Goal: Transaction & Acquisition: Purchase product/service

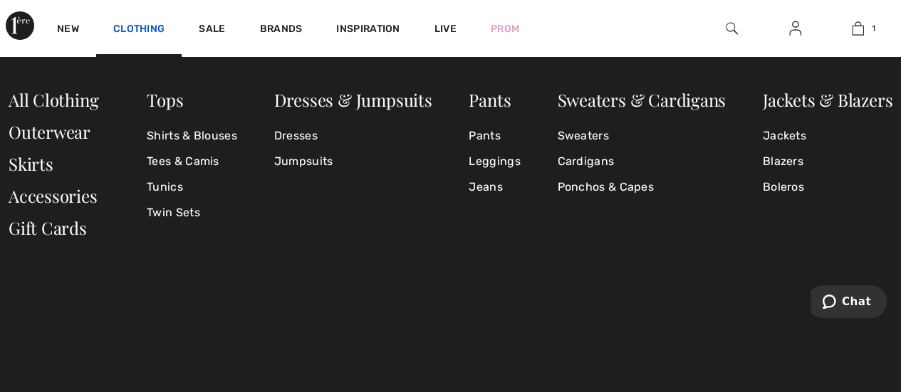
click at [140, 25] on link "Clothing" at bounding box center [138, 30] width 51 height 15
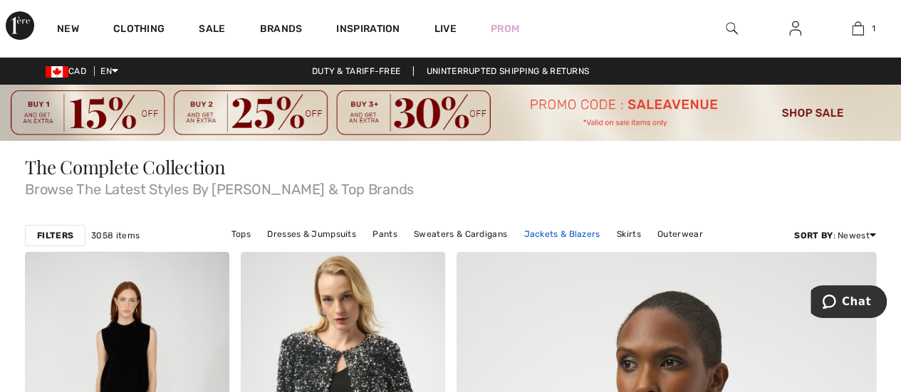
click at [570, 229] on link "Jackets & Blazers" at bounding box center [561, 234] width 90 height 19
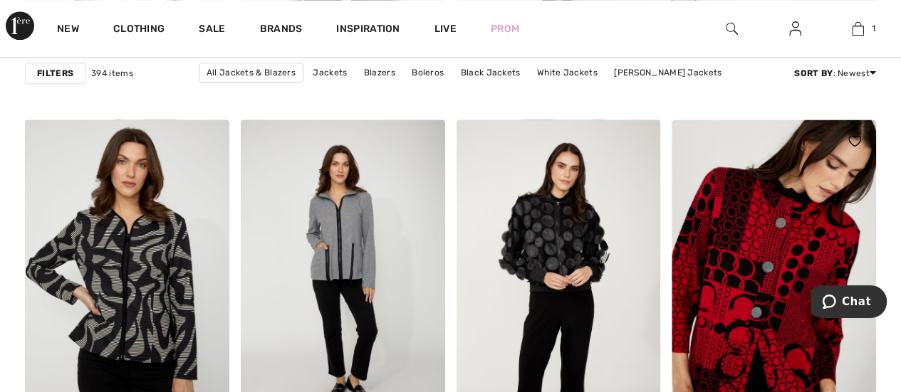
scroll to position [997, 0]
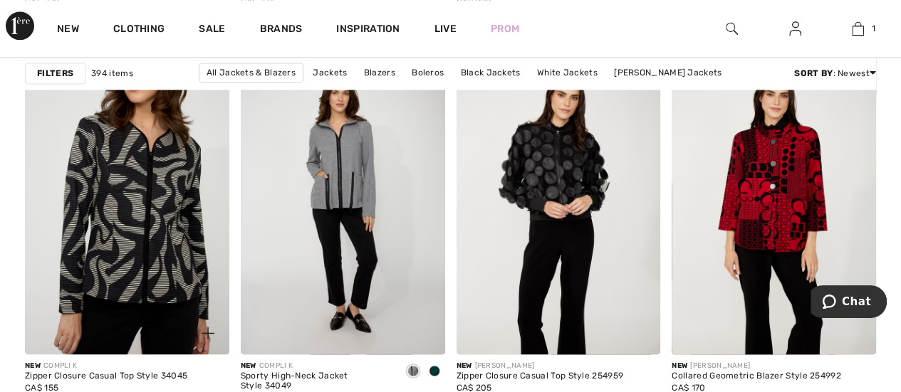
click at [117, 218] on img at bounding box center [127, 201] width 204 height 306
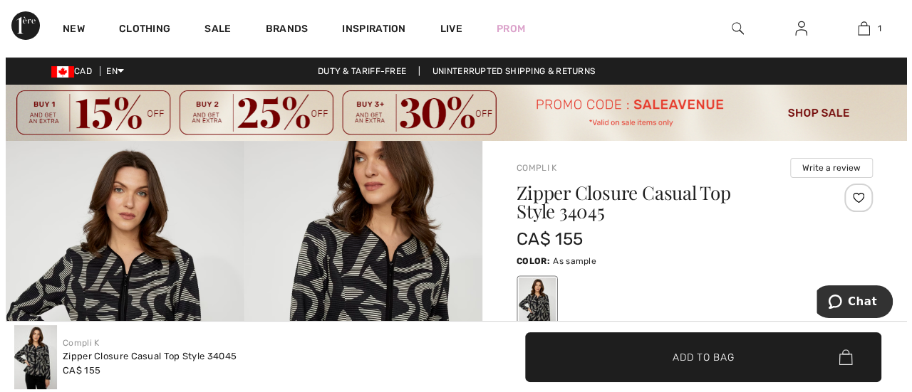
scroll to position [71, 0]
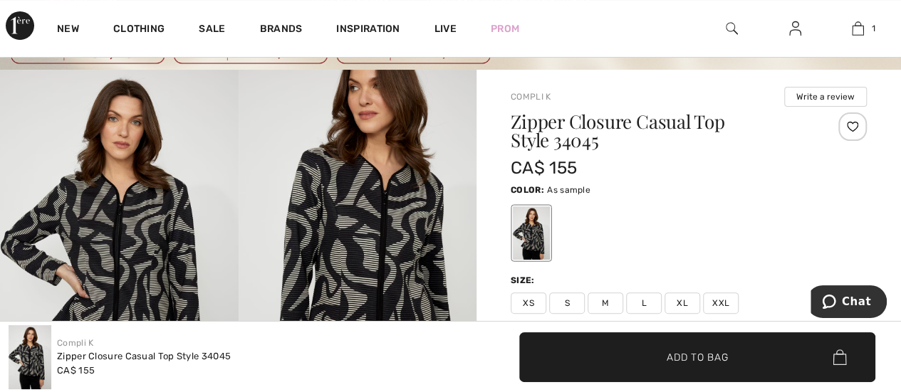
click at [377, 255] on img at bounding box center [358, 249] width 239 height 358
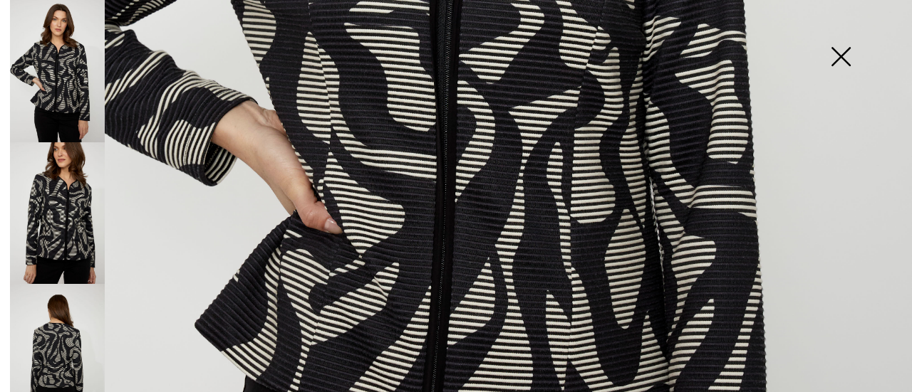
scroll to position [712, 0]
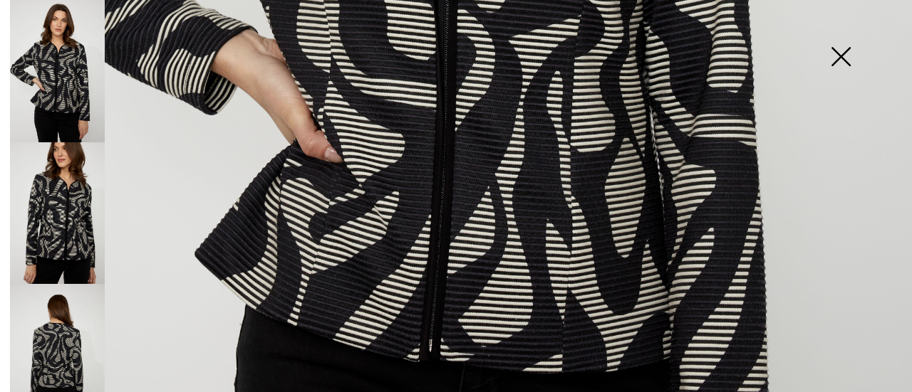
click at [71, 213] on img at bounding box center [57, 213] width 95 height 142
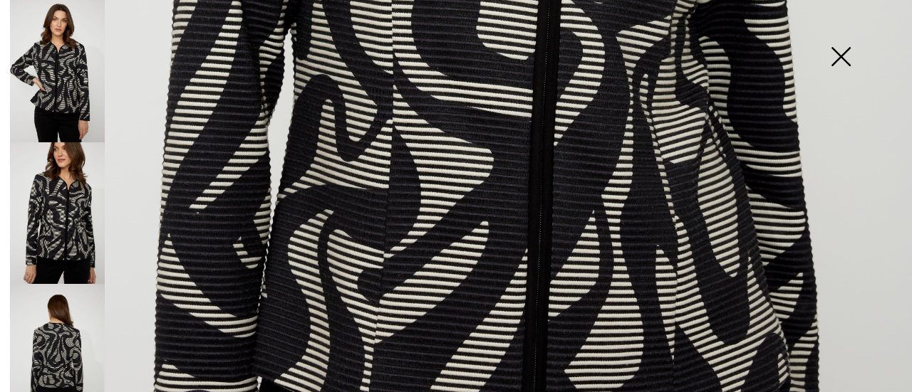
click at [60, 329] on img at bounding box center [57, 355] width 95 height 142
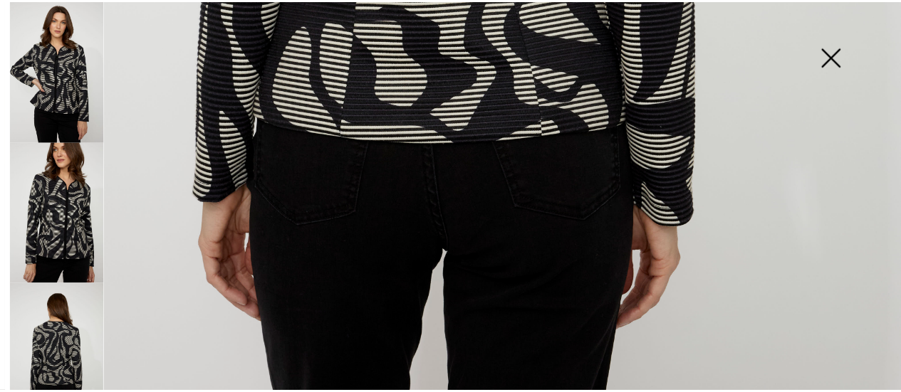
scroll to position [958, 0]
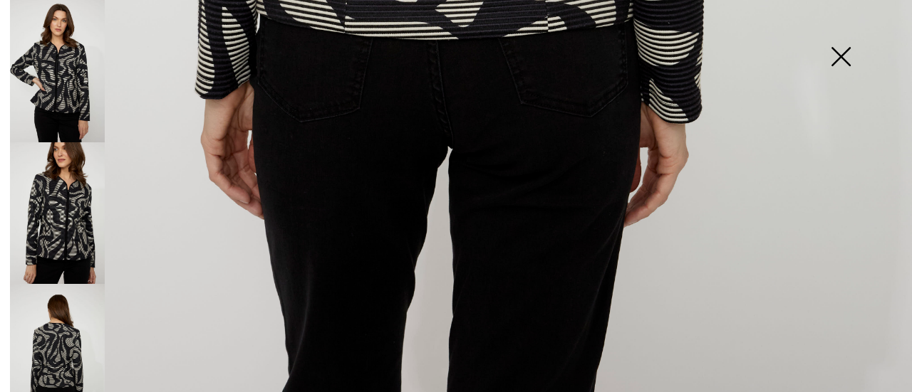
click at [838, 58] on img at bounding box center [840, 57] width 71 height 73
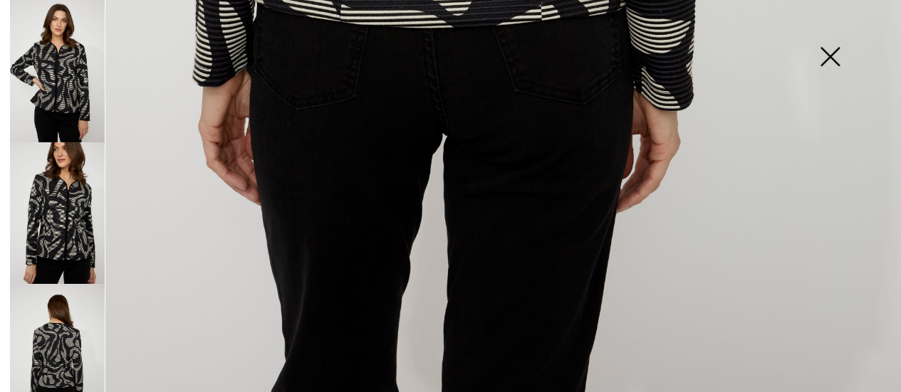
scroll to position [941, 0]
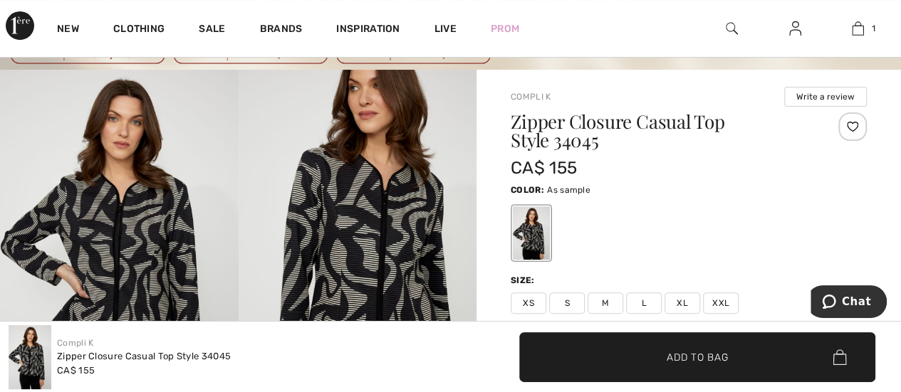
click at [644, 298] on span "L" at bounding box center [644, 303] width 36 height 21
click at [669, 347] on span "✔ Added to Bag Add to Bag" at bounding box center [697, 358] width 356 height 50
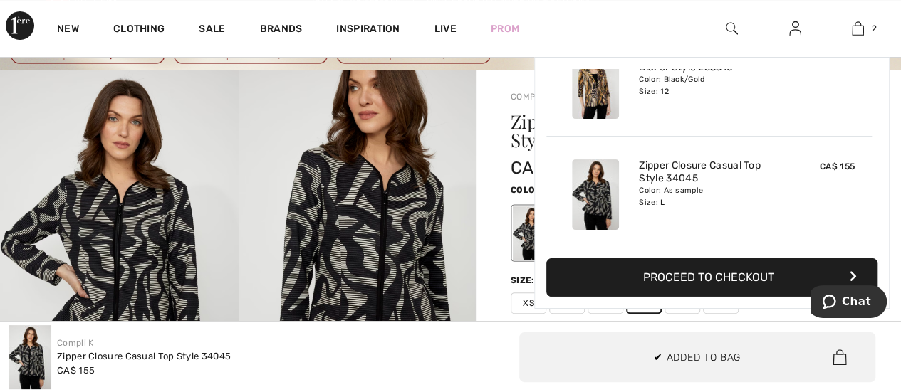
scroll to position [0, 0]
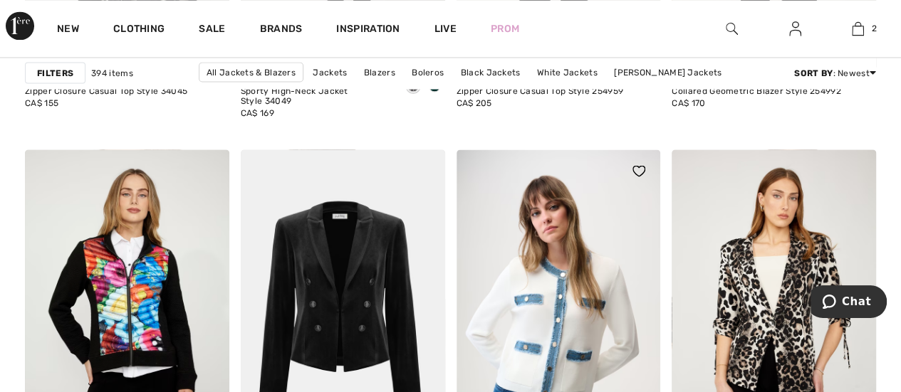
scroll to position [1353, 0]
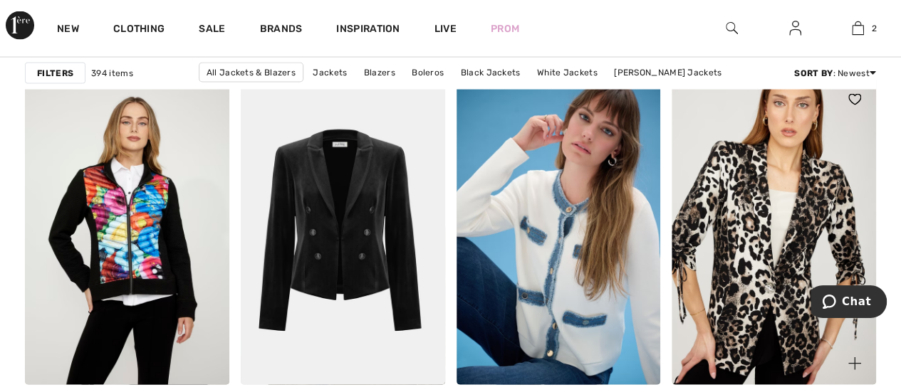
click at [756, 261] on img at bounding box center [774, 231] width 204 height 306
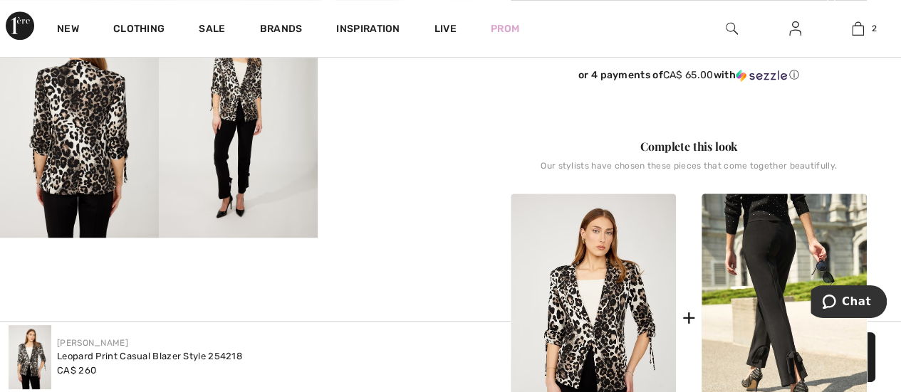
scroll to position [427, 0]
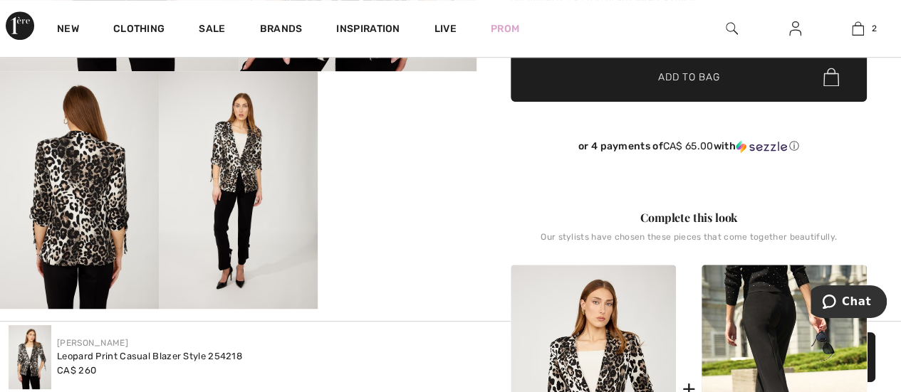
click at [80, 197] on img at bounding box center [79, 190] width 159 height 239
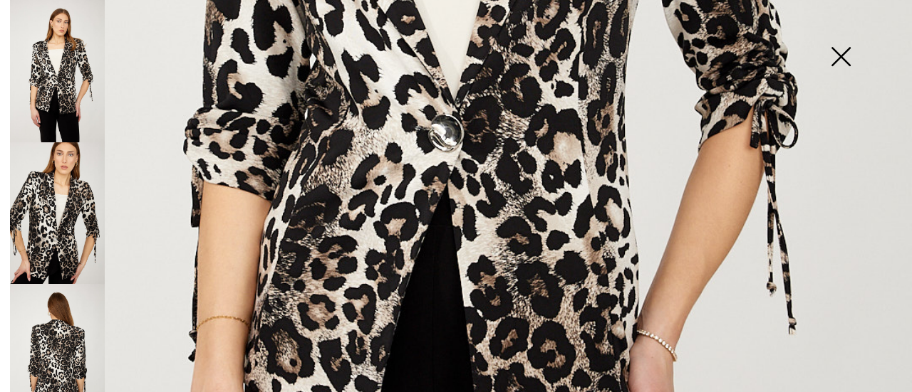
scroll to position [570, 0]
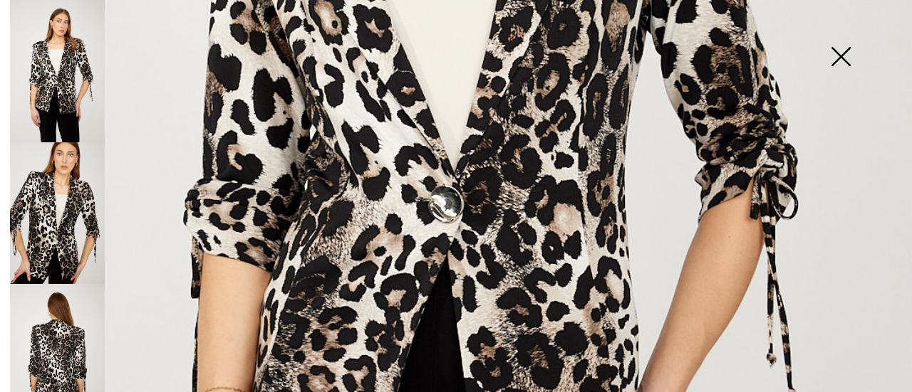
click at [61, 333] on img at bounding box center [57, 355] width 95 height 142
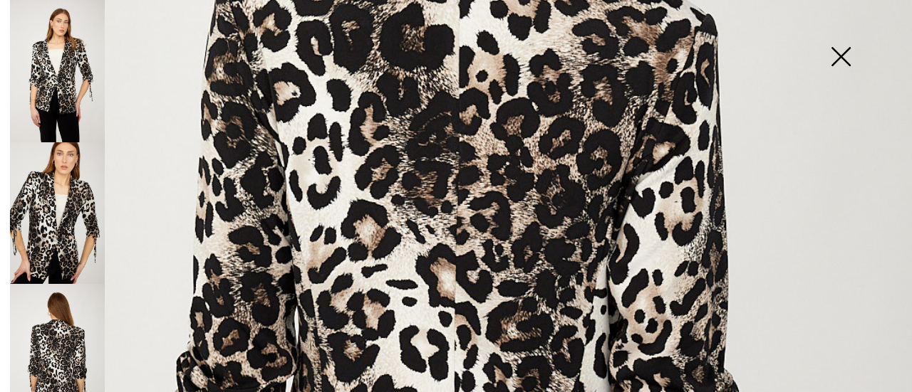
scroll to position [356, 0]
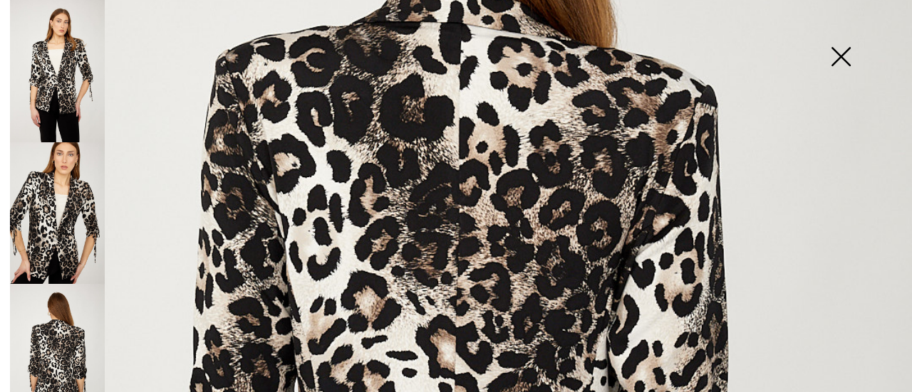
click at [68, 93] on img at bounding box center [57, 71] width 95 height 142
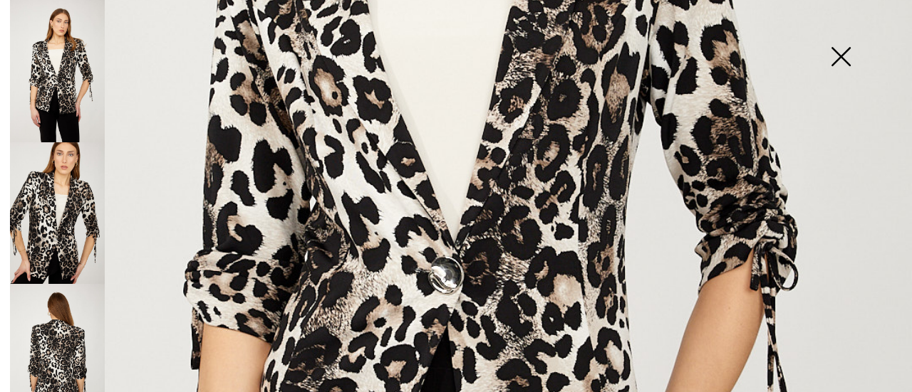
scroll to position [570, 0]
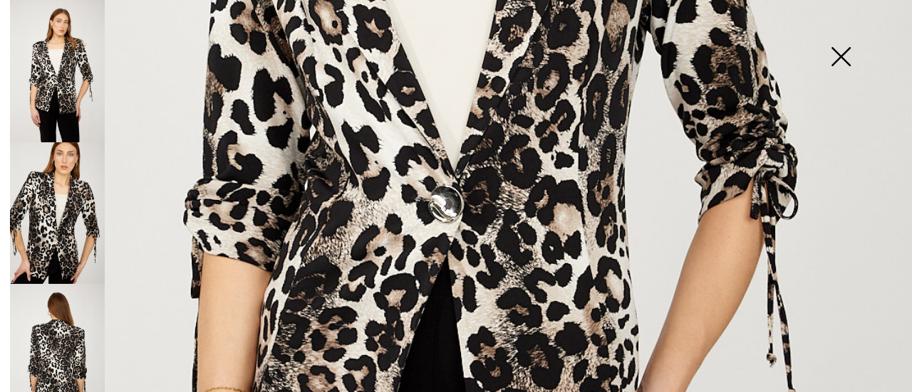
click at [847, 53] on img at bounding box center [840, 57] width 71 height 73
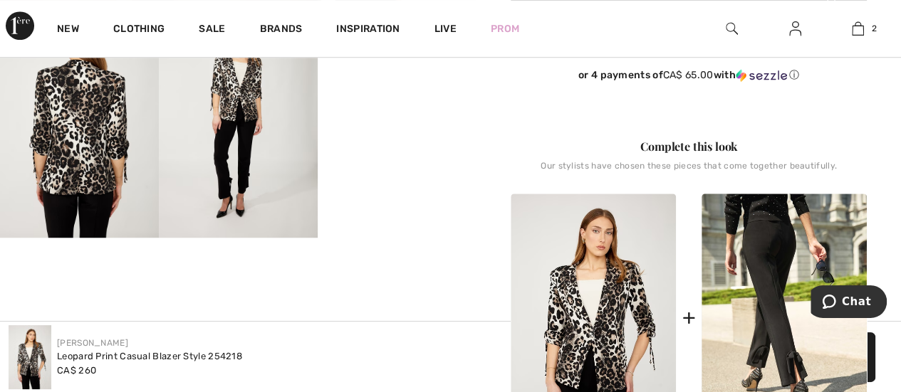
scroll to position [427, 0]
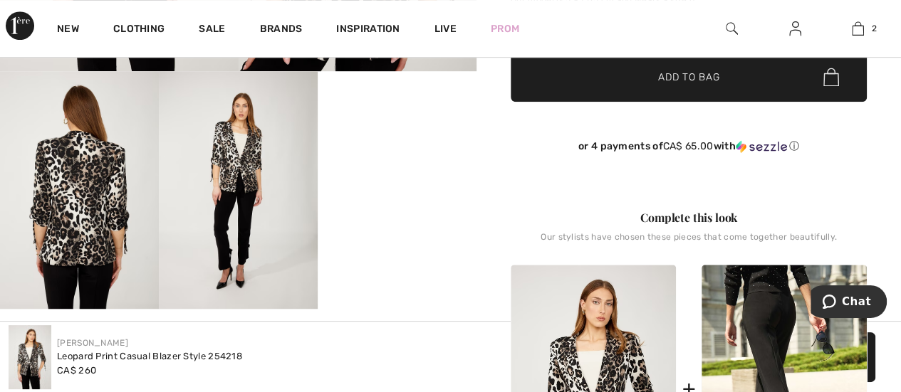
click at [370, 151] on video "Your browser does not support the video tag." at bounding box center [397, 111] width 159 height 80
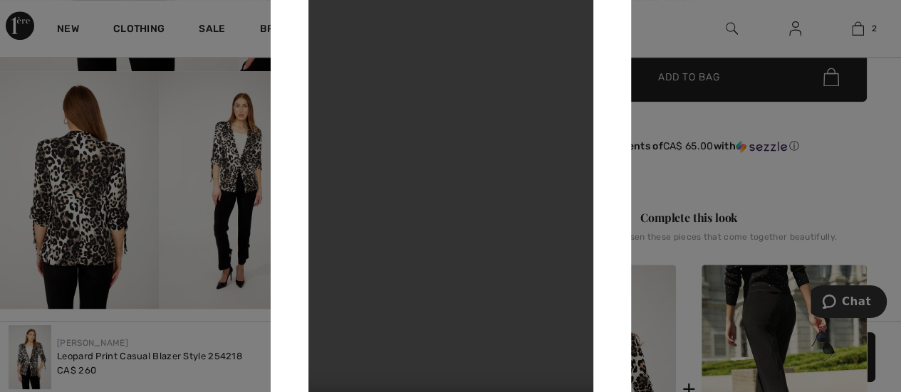
click at [464, 182] on video "Your browser does not support the video tag." at bounding box center [450, 196] width 285 height 506
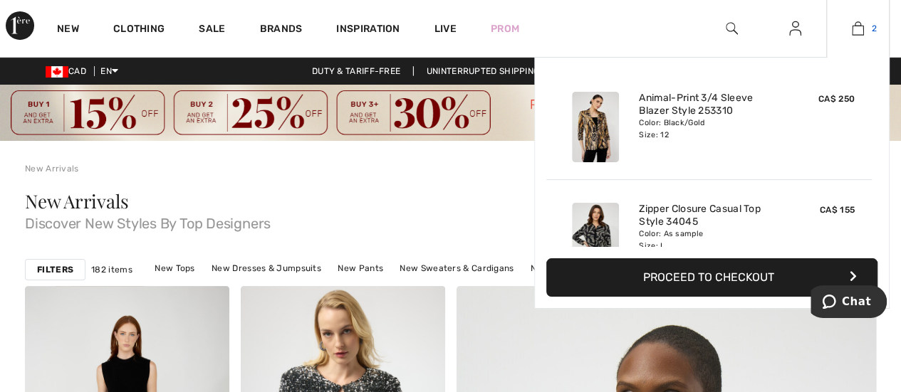
click at [855, 26] on img at bounding box center [858, 28] width 12 height 17
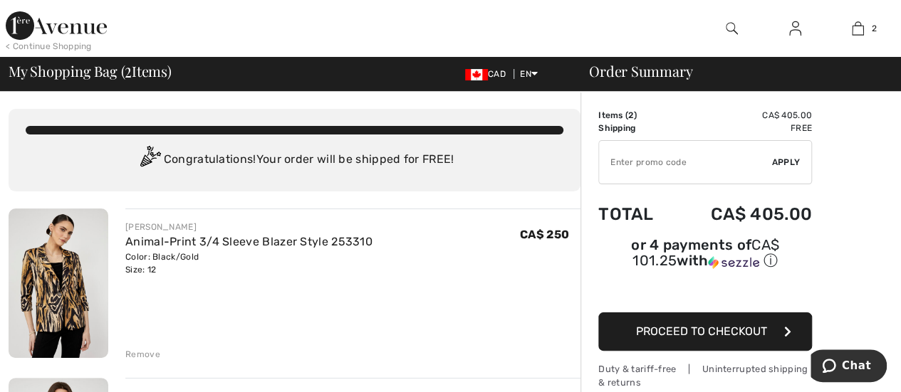
click at [58, 259] on img at bounding box center [59, 284] width 100 height 150
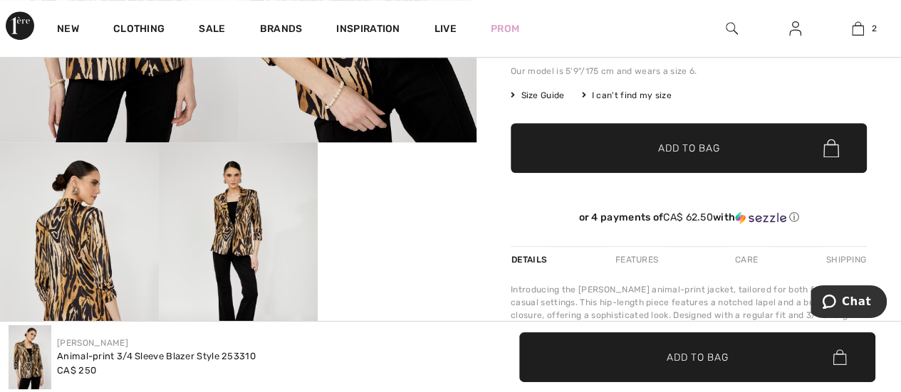
scroll to position [285, 0]
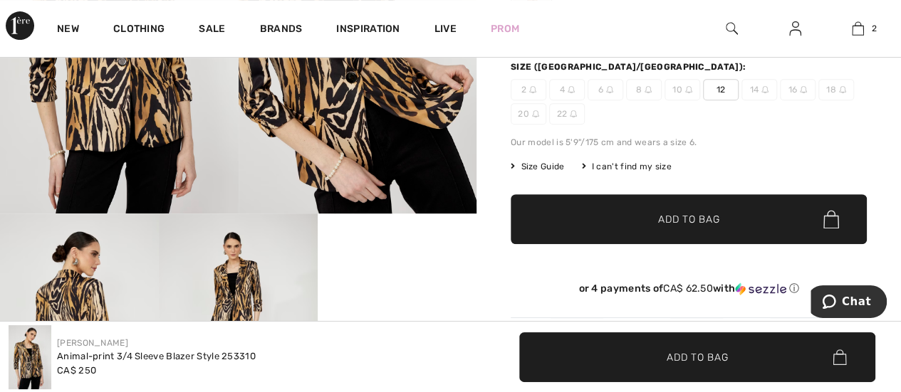
click at [346, 132] on img at bounding box center [358, 35] width 239 height 358
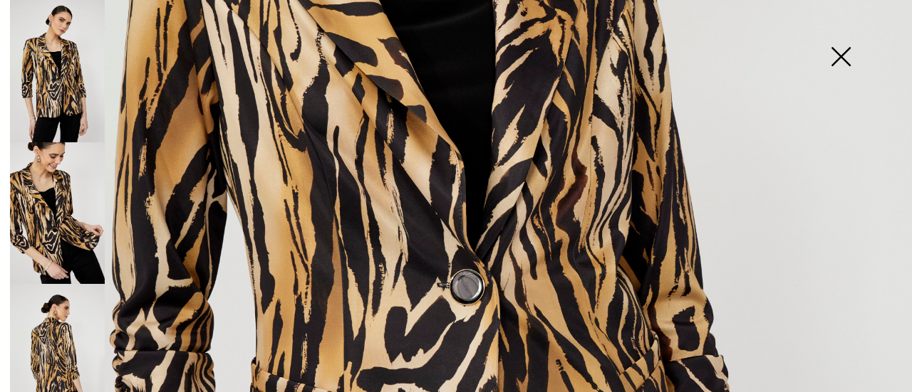
scroll to position [356, 0]
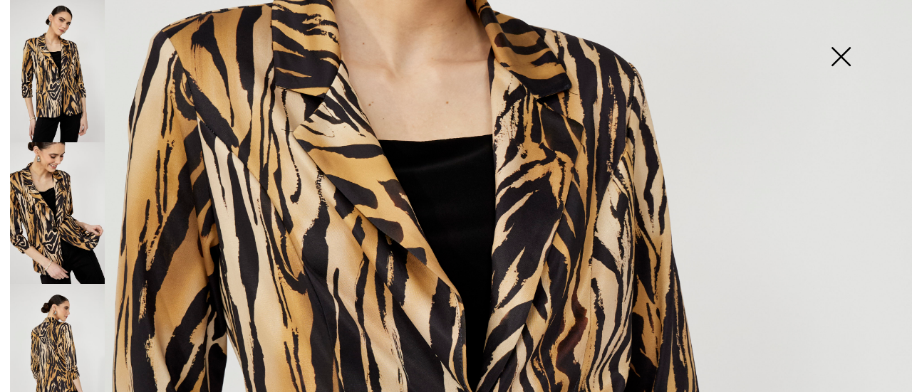
click at [839, 56] on img at bounding box center [840, 57] width 71 height 73
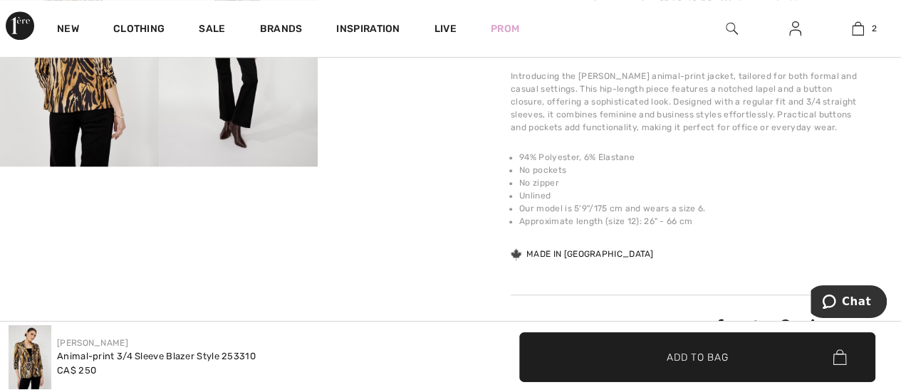
scroll to position [499, 0]
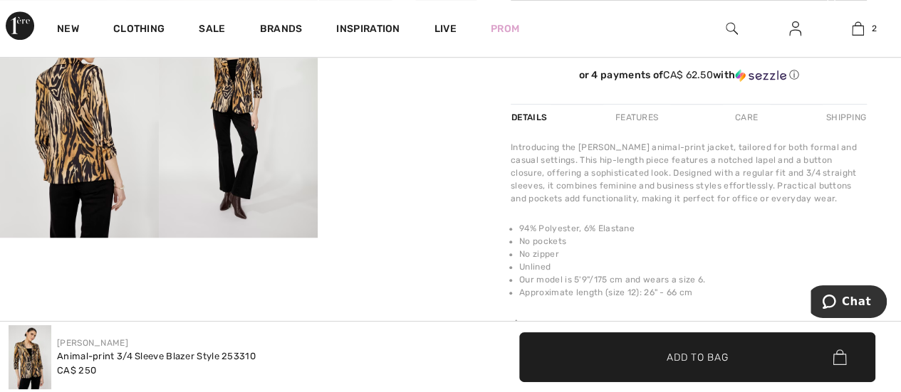
click at [74, 139] on img at bounding box center [79, 119] width 159 height 239
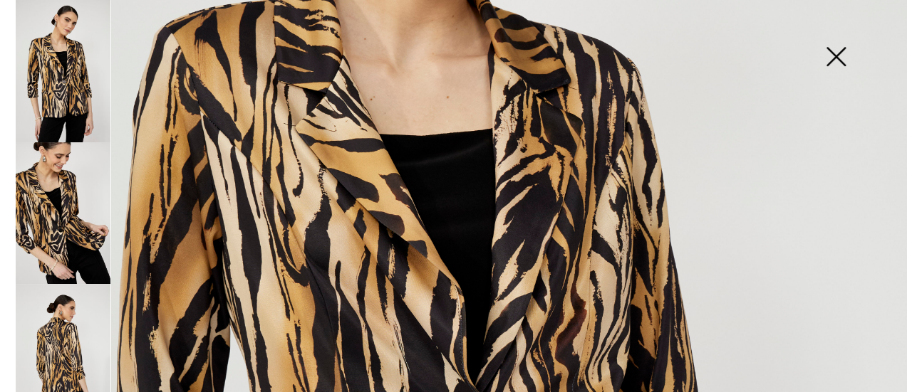
scroll to position [507, 0]
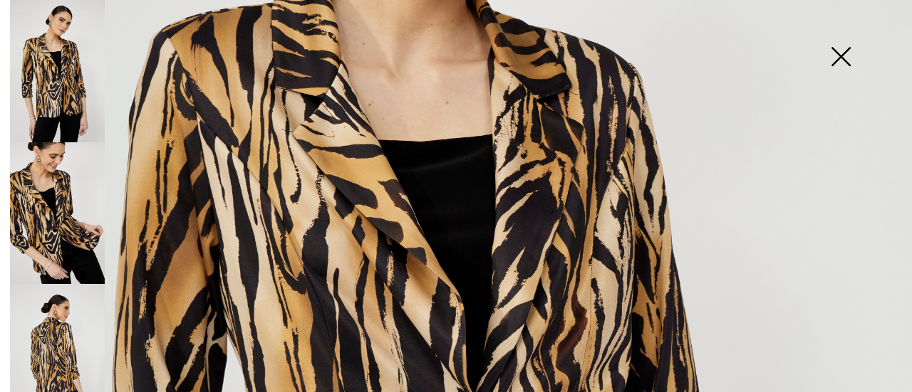
click at [41, 324] on img at bounding box center [57, 355] width 95 height 142
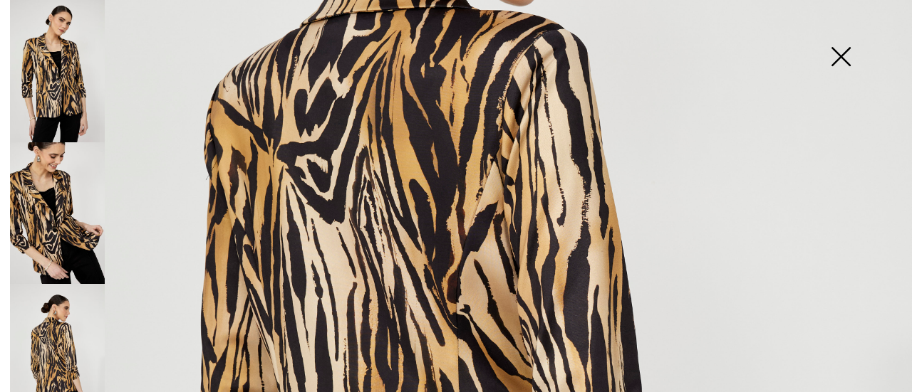
click at [481, 238] on img at bounding box center [456, 327] width 912 height 1367
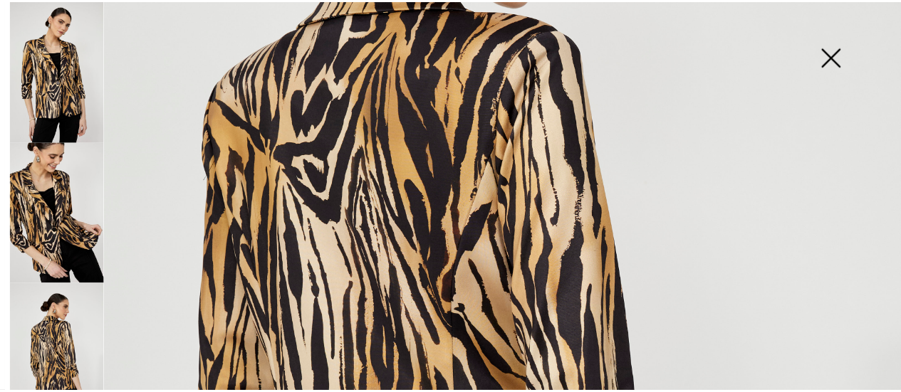
scroll to position [499, 0]
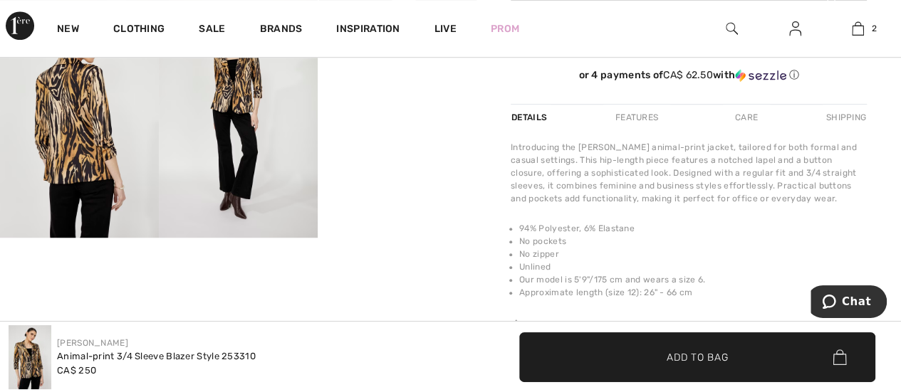
click at [86, 166] on img at bounding box center [79, 119] width 159 height 239
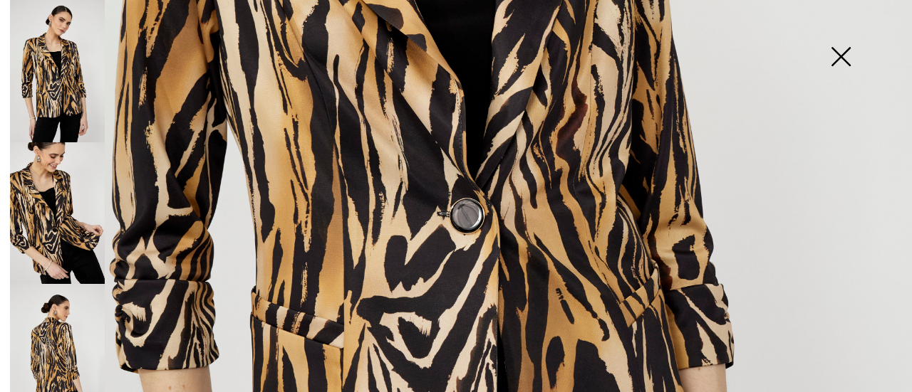
scroll to position [641, 0]
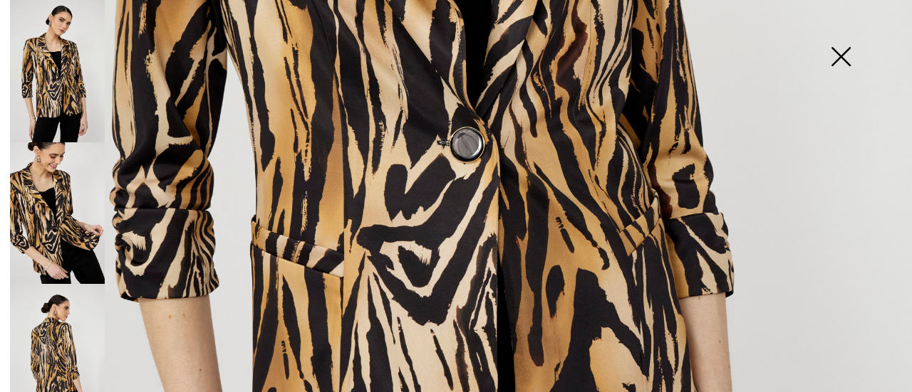
click at [53, 329] on img at bounding box center [57, 355] width 95 height 142
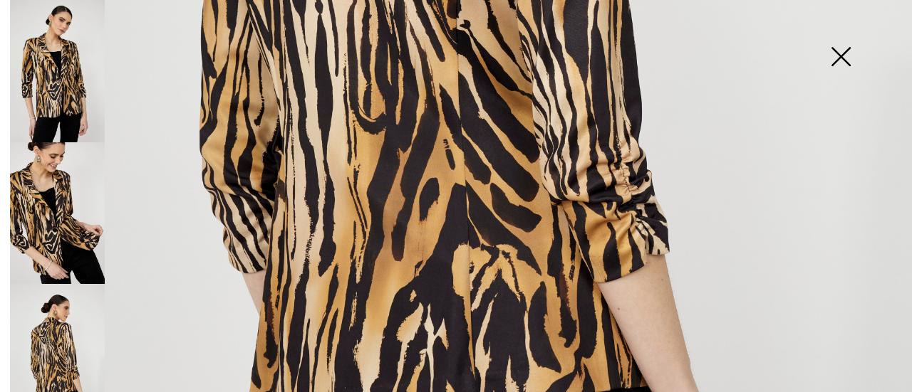
click at [59, 223] on img at bounding box center [57, 213] width 95 height 142
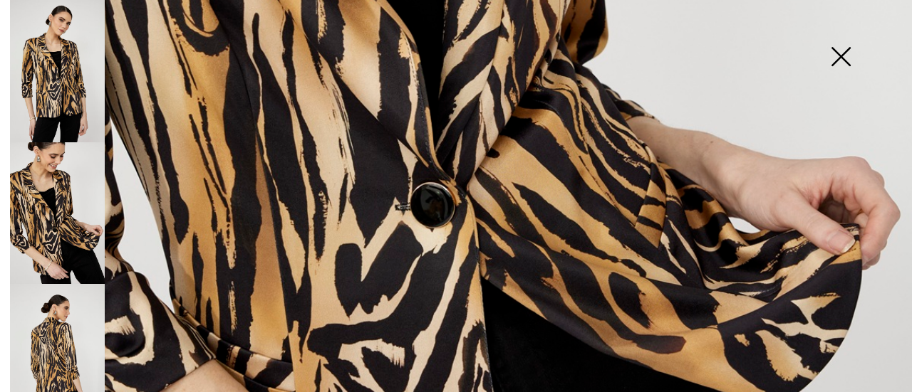
click at [839, 52] on img at bounding box center [840, 57] width 71 height 73
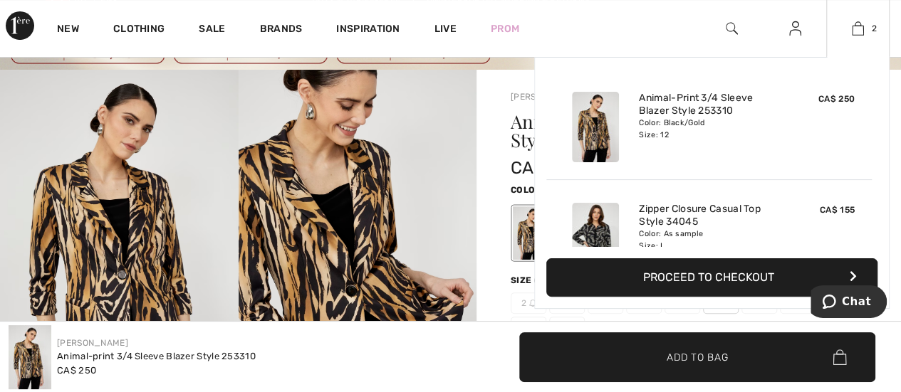
scroll to position [0, 0]
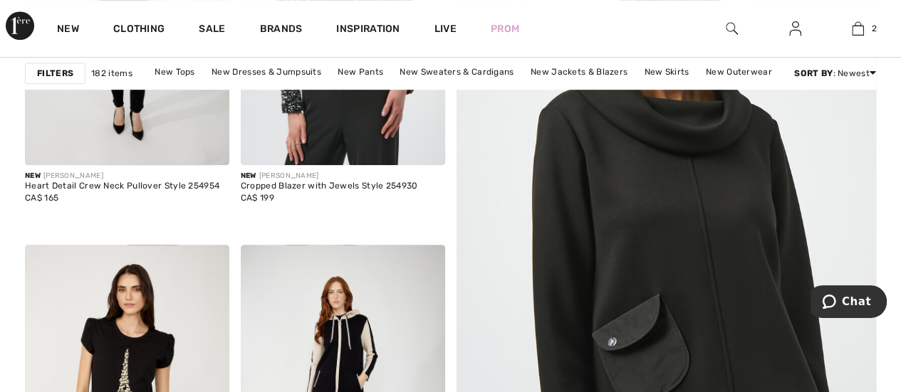
scroll to position [499, 0]
